Goal: Find specific page/section: Find specific page/section

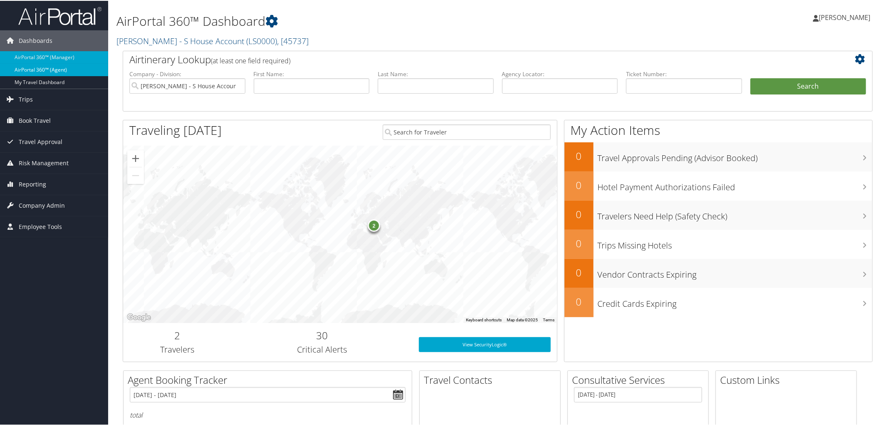
click at [50, 69] on link "AirPortal 360™ (Agent)" at bounding box center [54, 69] width 108 height 12
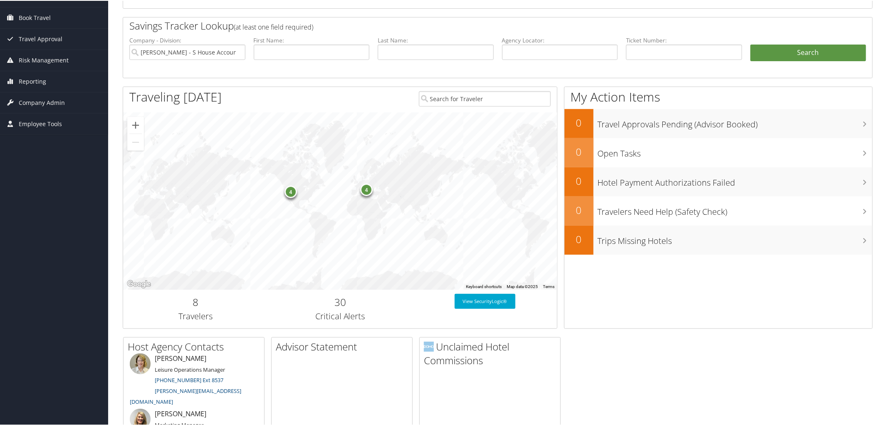
scroll to position [106, 0]
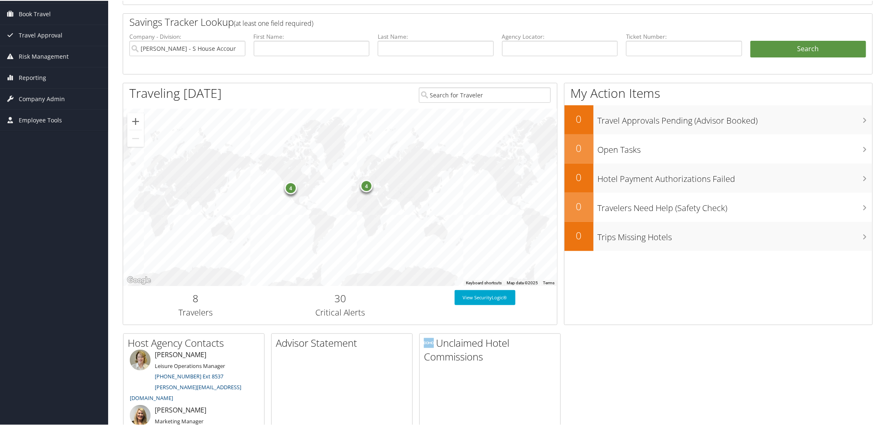
click at [291, 190] on div "4" at bounding box center [290, 187] width 12 height 12
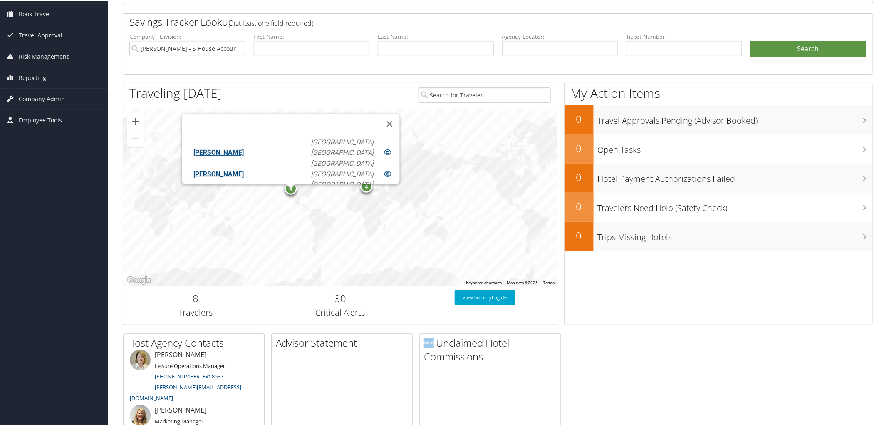
scroll to position [29, 0]
drag, startPoint x: 883, startPoint y: 202, endPoint x: 875, endPoint y: 283, distance: 81.9
click at [875, 283] on div "AirPortal 360™ Dashboard [PERSON_NAME] - S House Account ( LS0000 ) , [ 45737 ]…" at bounding box center [497, 286] width 779 height 784
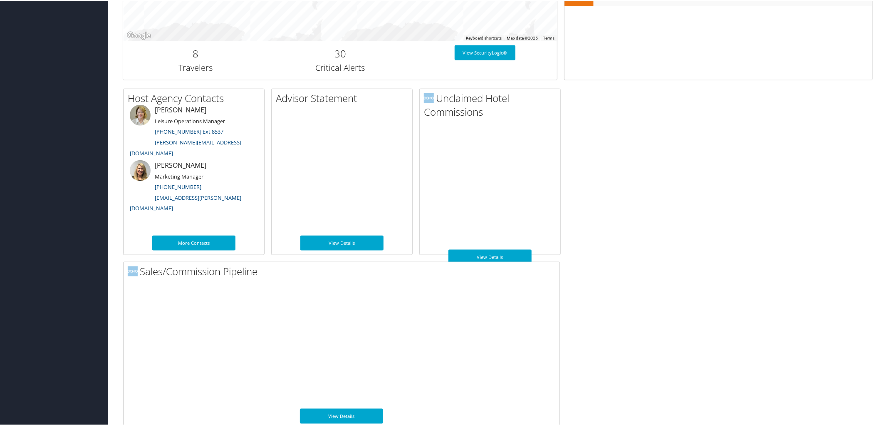
scroll to position [359, 0]
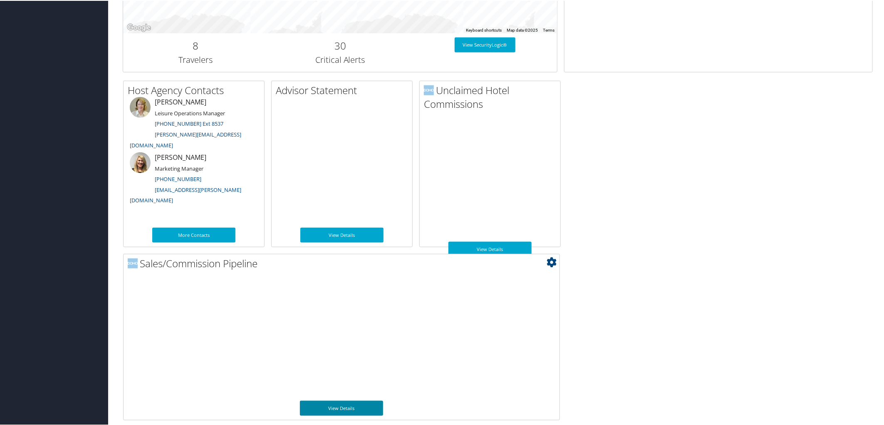
click at [341, 400] on link "View Details" at bounding box center [341, 407] width 83 height 15
